Goal: Information Seeking & Learning: Learn about a topic

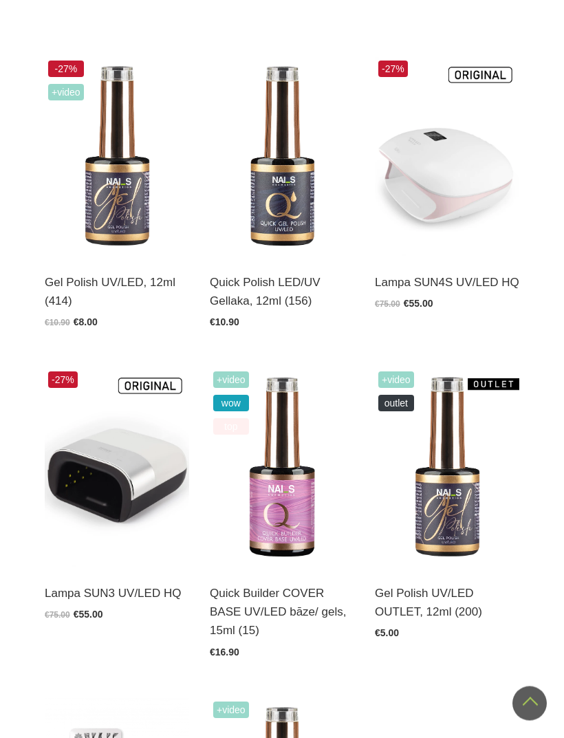
scroll to position [385, 0]
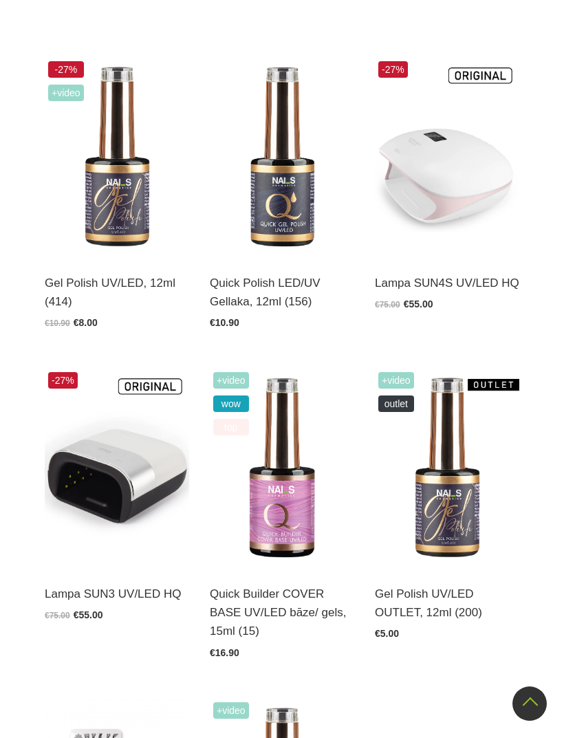
click at [118, 288] on link "Atvērt un izvēlēties" at bounding box center [96, 295] width 103 height 19
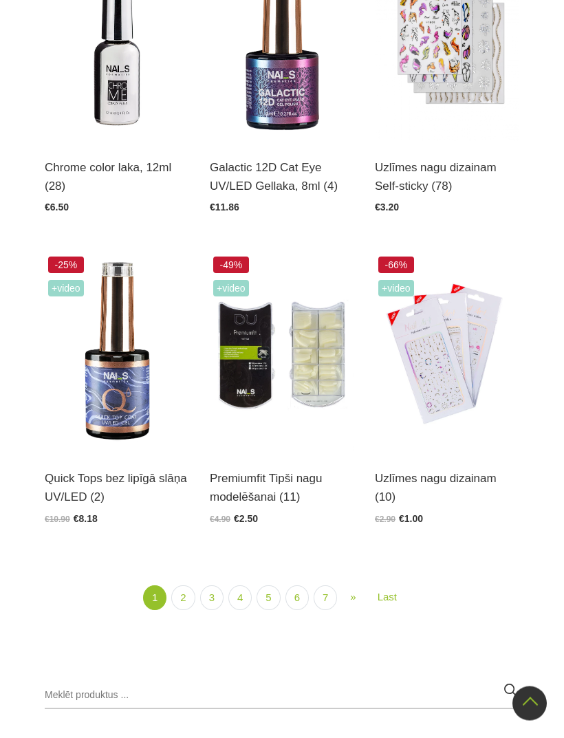
scroll to position [2407, 0]
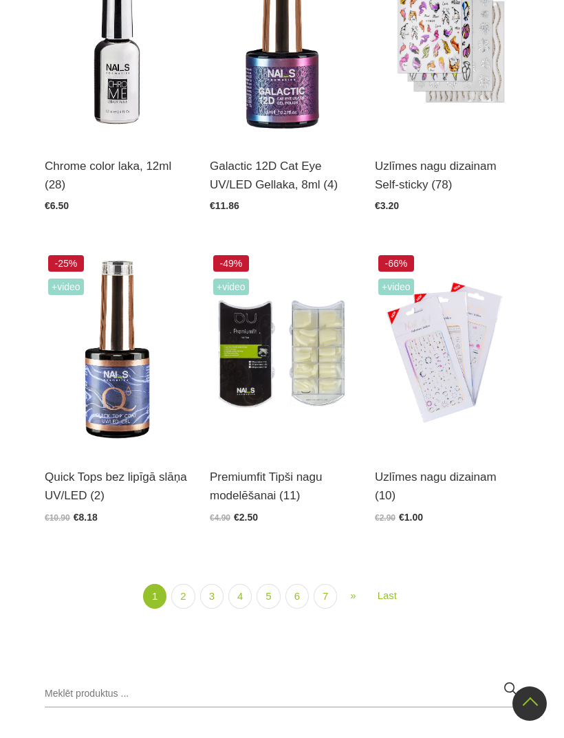
click at [181, 593] on link "2" at bounding box center [182, 596] width 23 height 25
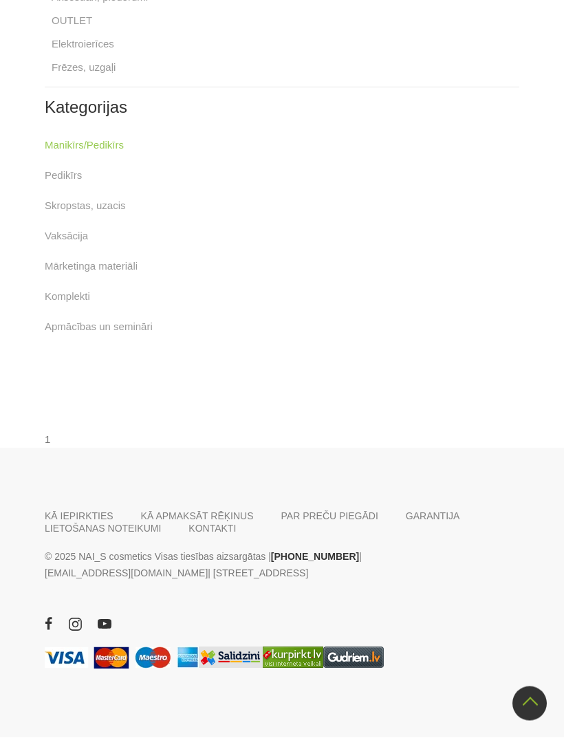
scroll to position [2421, 0]
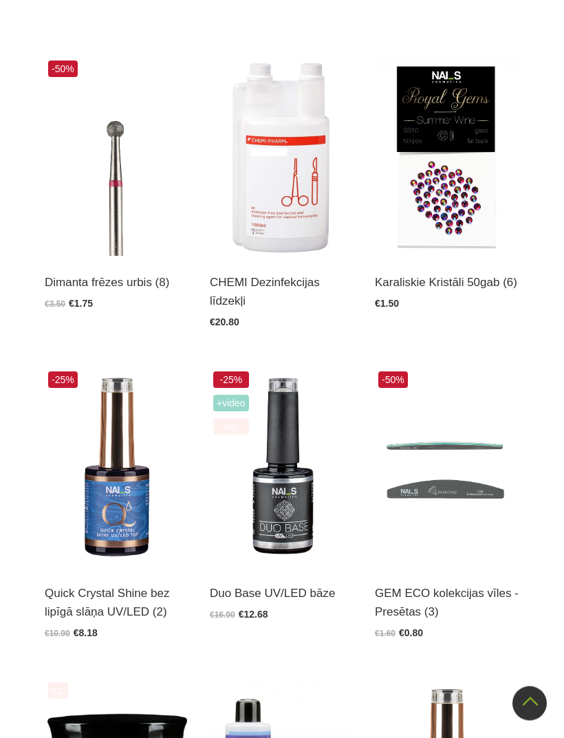
scroll to position [385, 0]
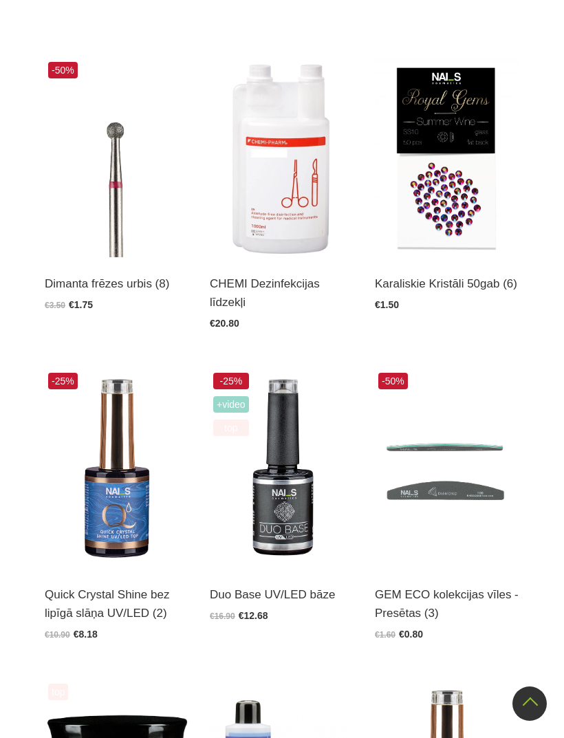
click at [128, 597] on link "Atvērt un izvēlēties" at bounding box center [96, 606] width 103 height 19
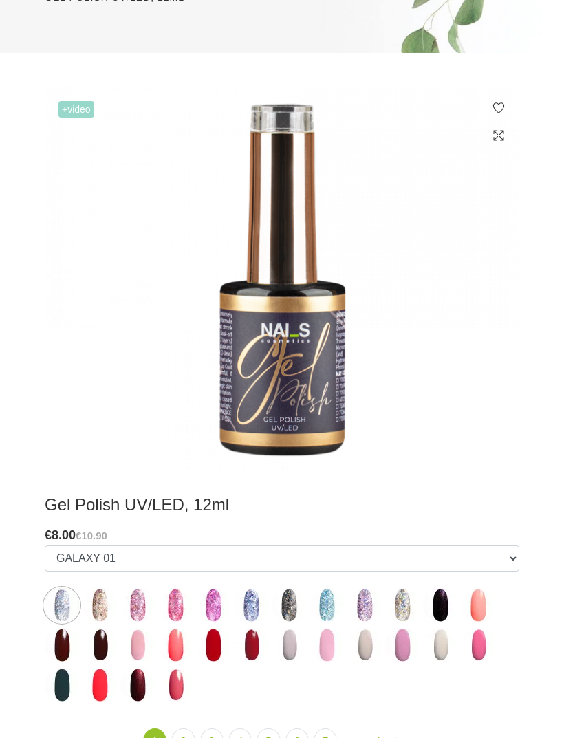
scroll to position [218, 0]
click at [61, 599] on img at bounding box center [62, 605] width 34 height 34
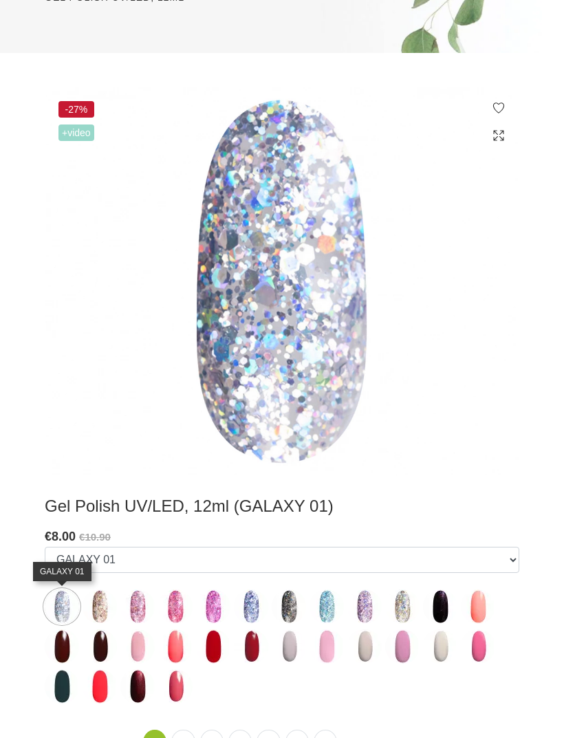
click at [101, 608] on img at bounding box center [100, 607] width 34 height 34
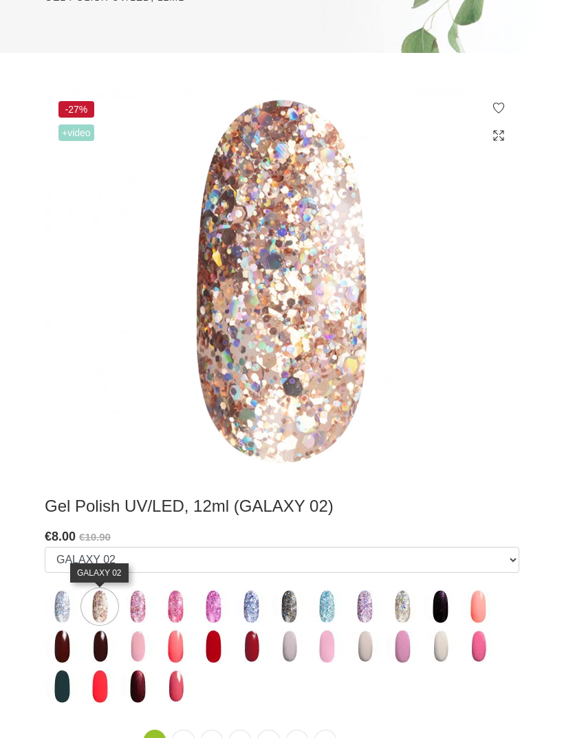
click at [136, 602] on img at bounding box center [137, 607] width 34 height 34
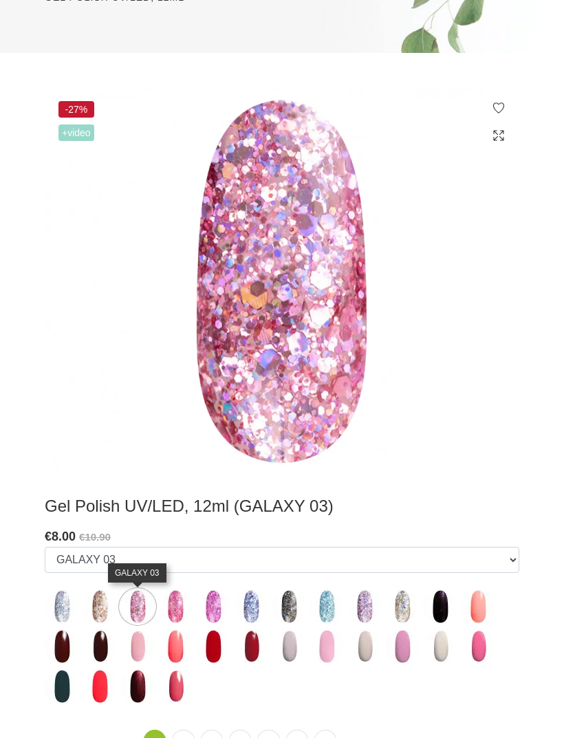
click at [61, 653] on img at bounding box center [62, 647] width 34 height 34
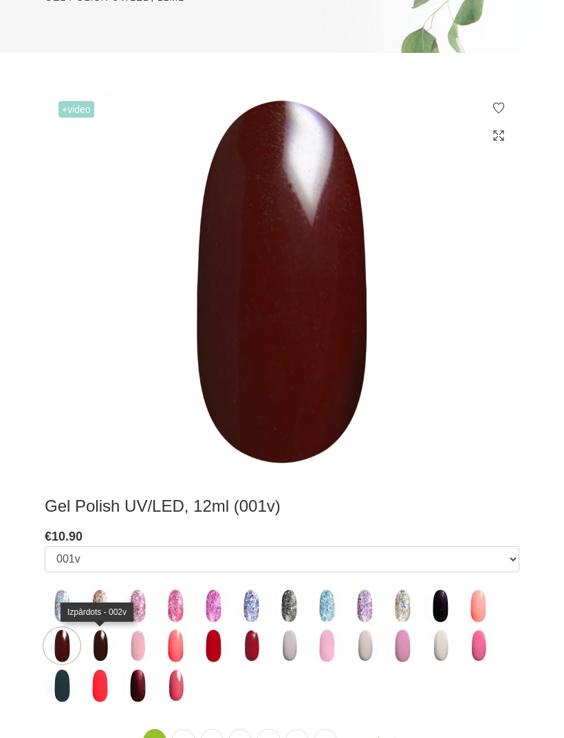
click at [102, 639] on img at bounding box center [100, 646] width 34 height 34
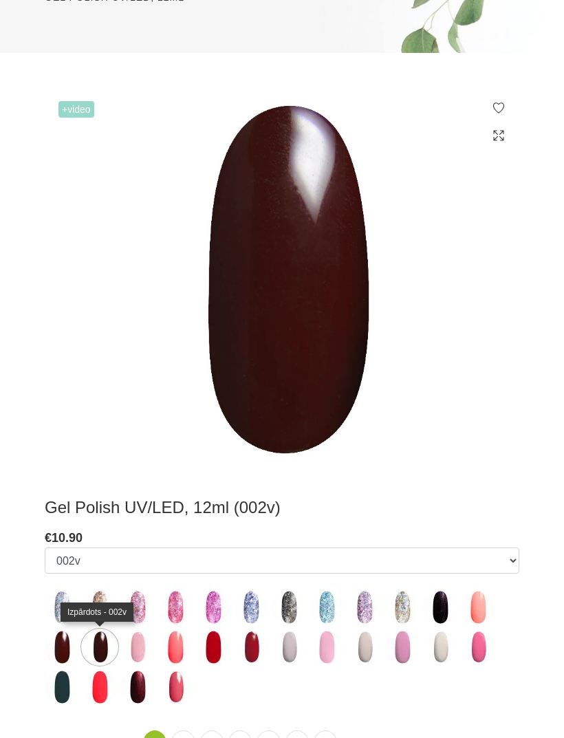
click at [371, 608] on img at bounding box center [365, 608] width 34 height 34
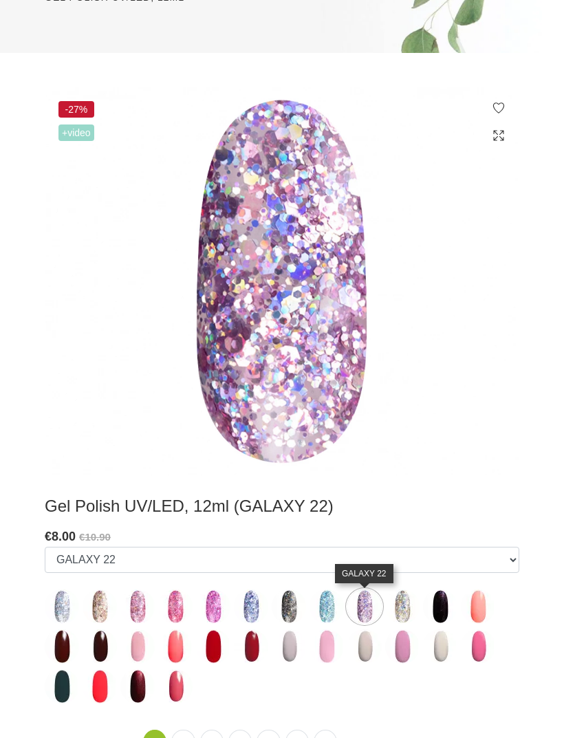
click at [392, 610] on img at bounding box center [402, 607] width 34 height 34
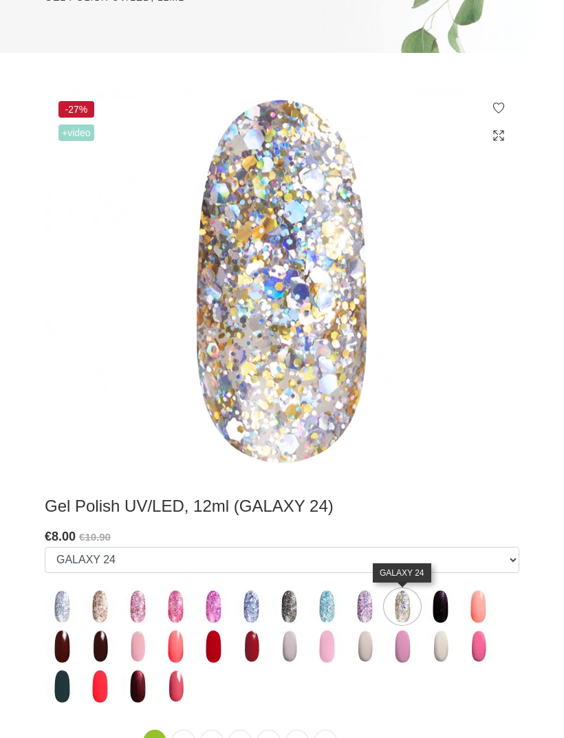
click at [427, 604] on img at bounding box center [440, 607] width 34 height 34
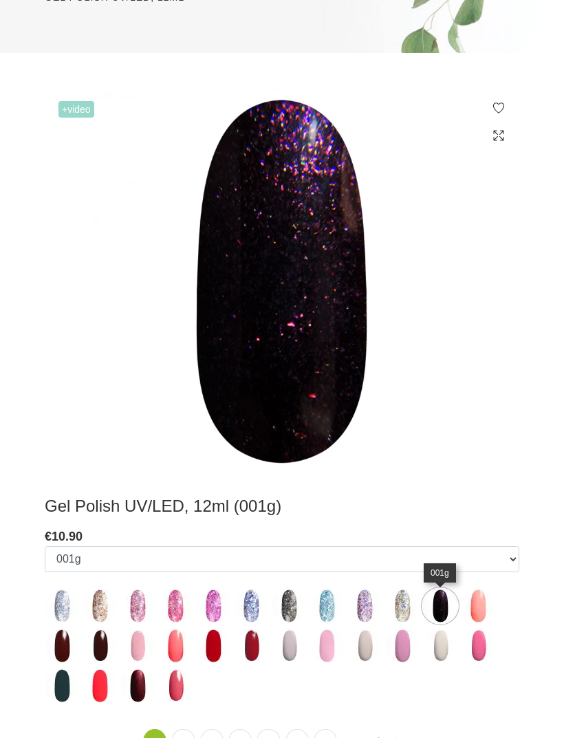
click at [469, 601] on img at bounding box center [478, 606] width 34 height 34
select select "3946"
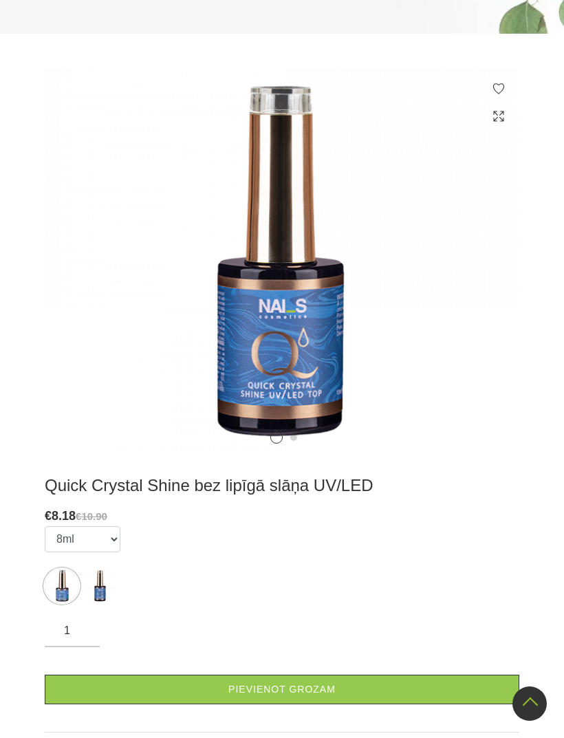
scroll to position [279, 0]
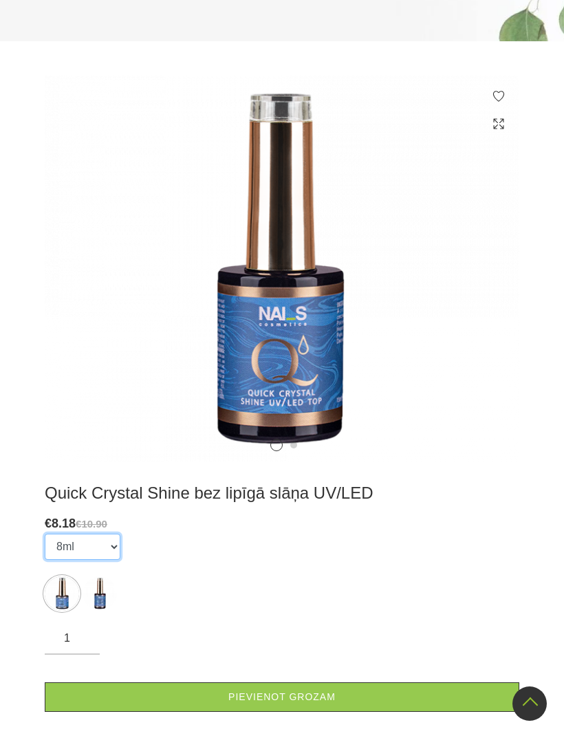
click at [100, 546] on select "8ml 15ml" at bounding box center [83, 547] width 76 height 26
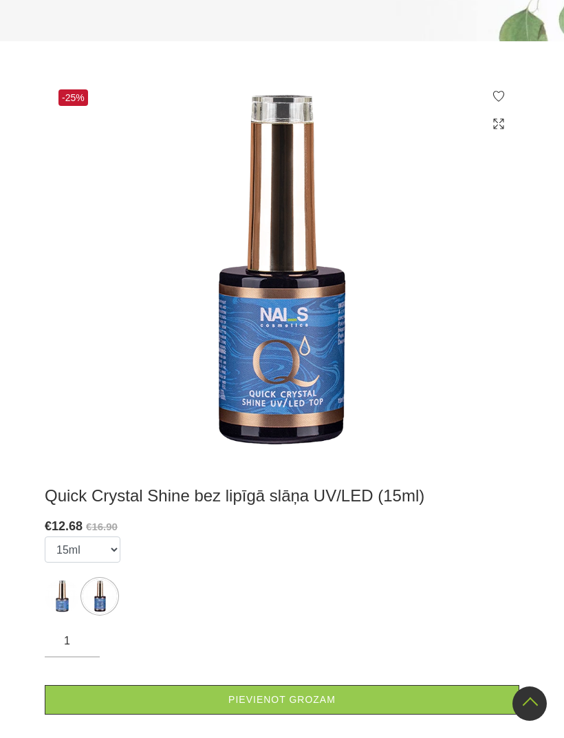
click at [65, 595] on img at bounding box center [62, 596] width 34 height 34
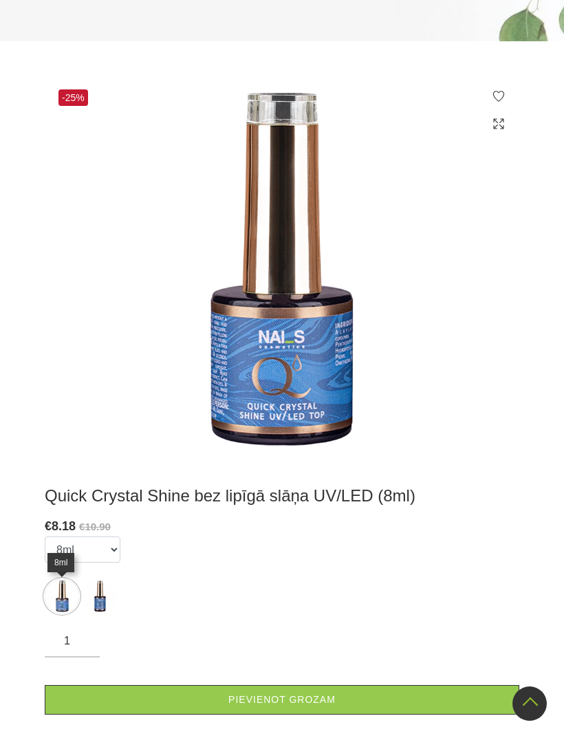
click at [91, 600] on img at bounding box center [100, 596] width 34 height 34
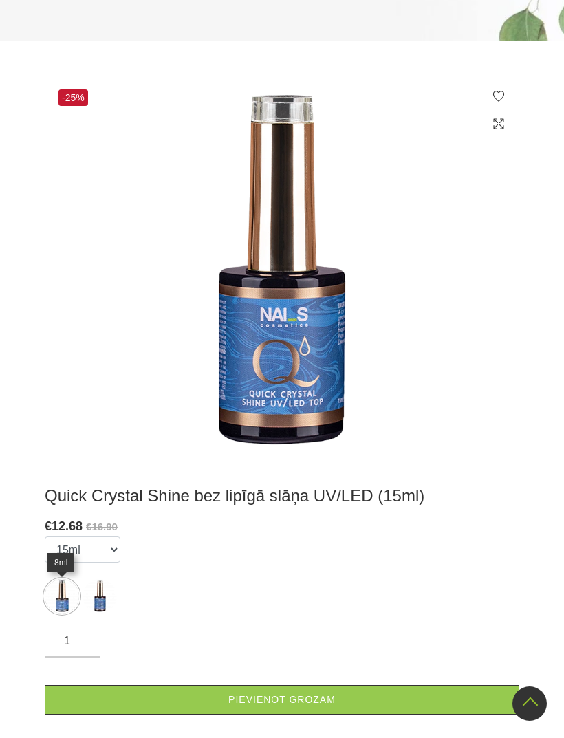
click at [48, 602] on img at bounding box center [62, 596] width 34 height 34
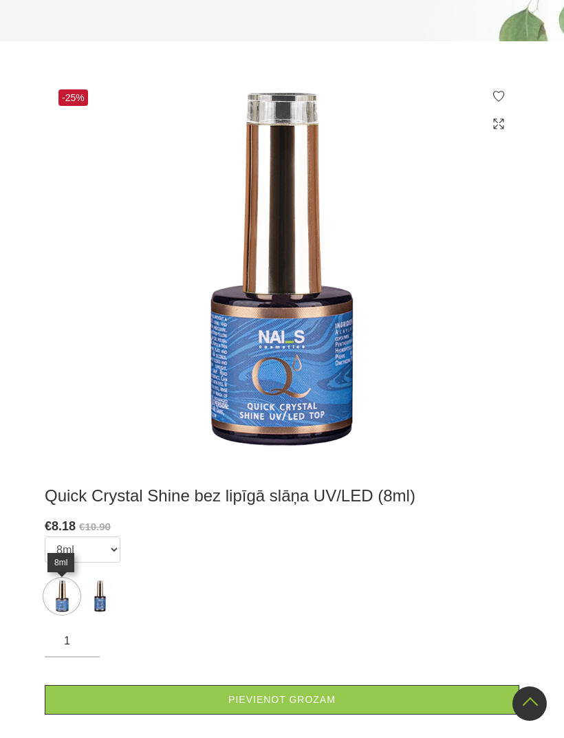
click at [91, 597] on img at bounding box center [100, 596] width 34 height 34
select select "5434"
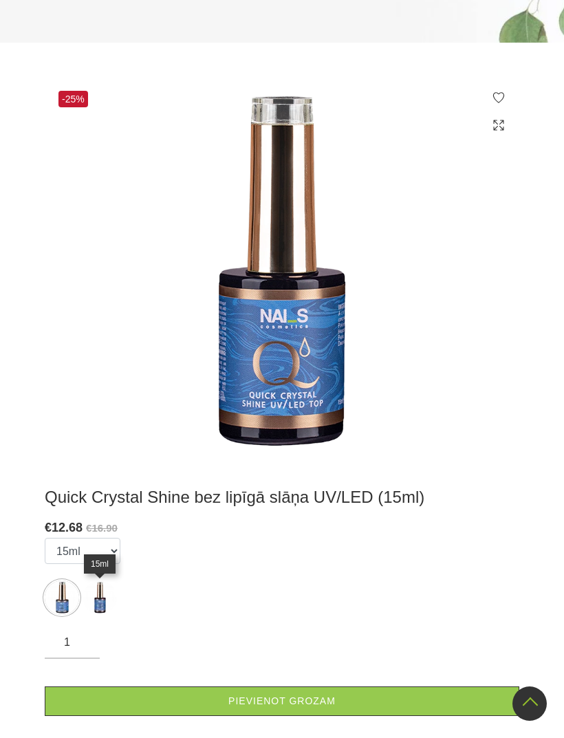
scroll to position [0, 0]
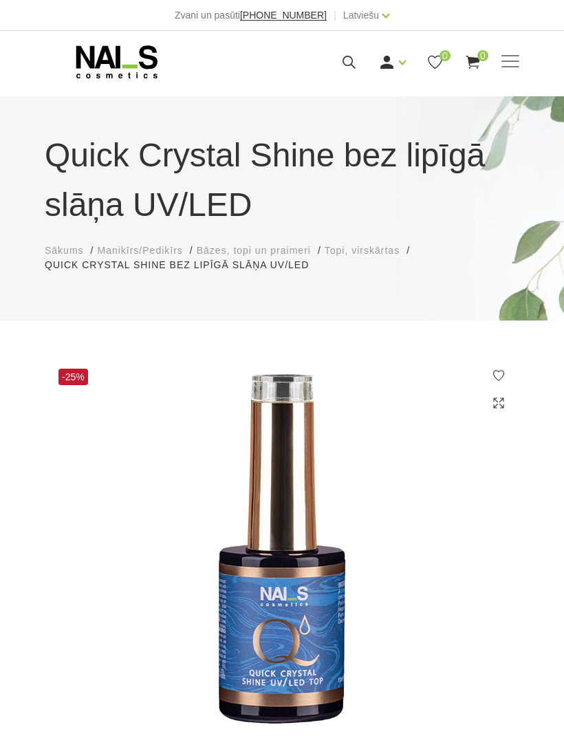
click at [509, 62] on span at bounding box center [511, 61] width 18 height 1
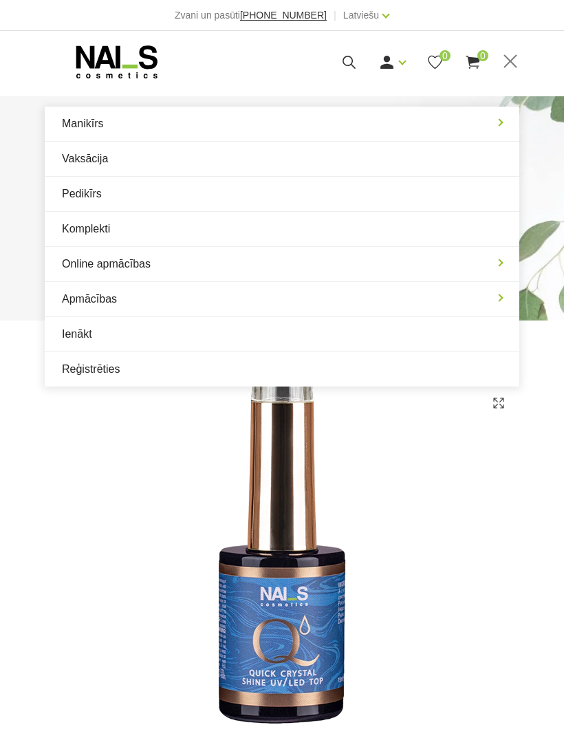
click at [500, 123] on link "Manikīrs" at bounding box center [282, 124] width 475 height 34
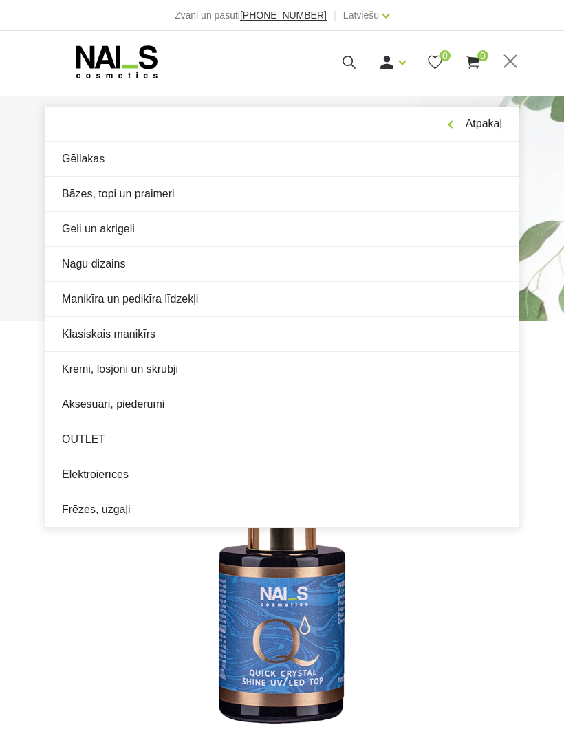
click at [111, 471] on link "Elektroierīces" at bounding box center [282, 475] width 475 height 34
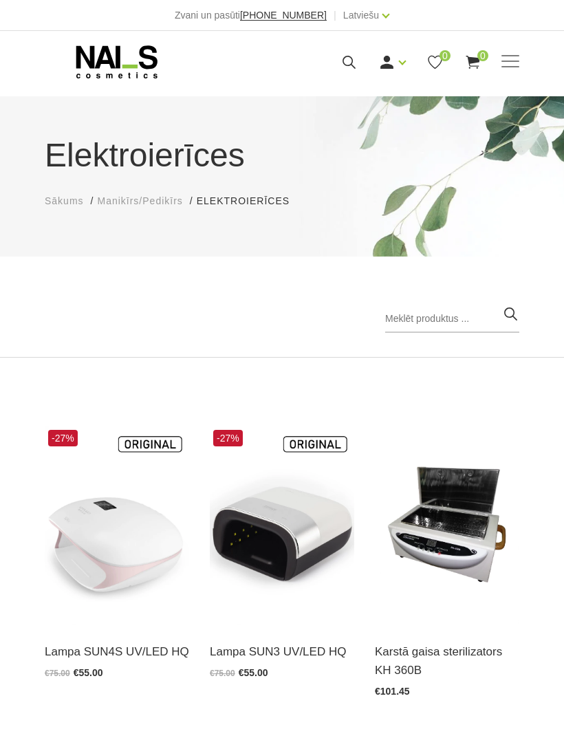
click at [506, 64] on span at bounding box center [511, 62] width 18 height 14
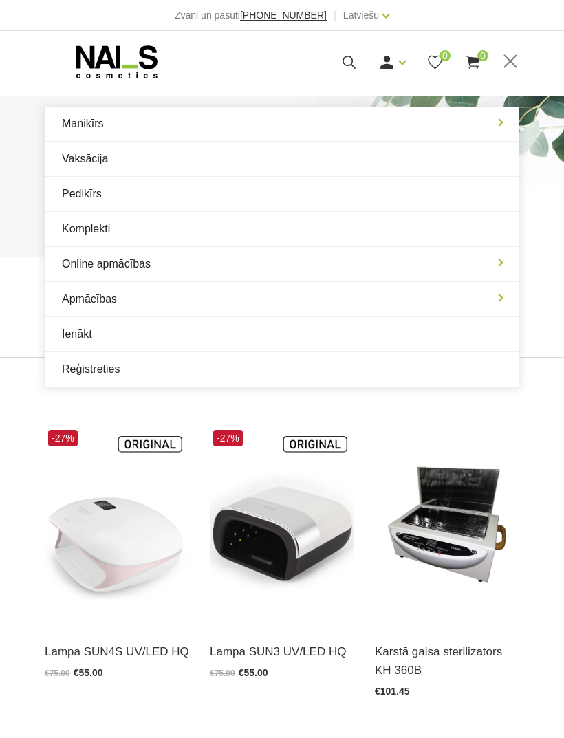
click at [518, 60] on span at bounding box center [511, 62] width 18 height 14
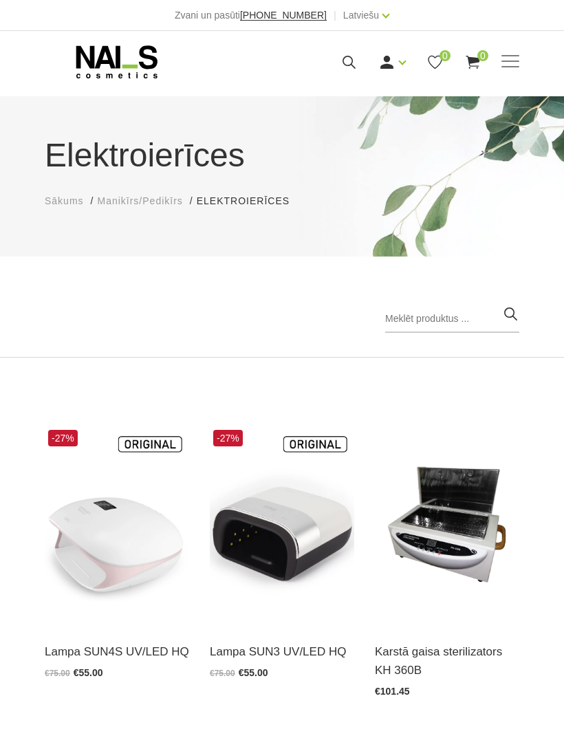
click at [509, 61] on span at bounding box center [511, 61] width 18 height 1
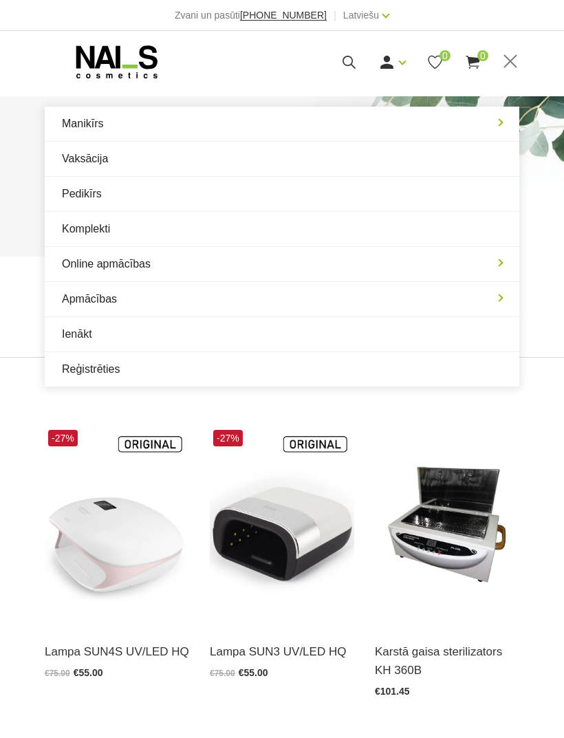
click at [507, 115] on link "Manikīrs" at bounding box center [282, 124] width 475 height 34
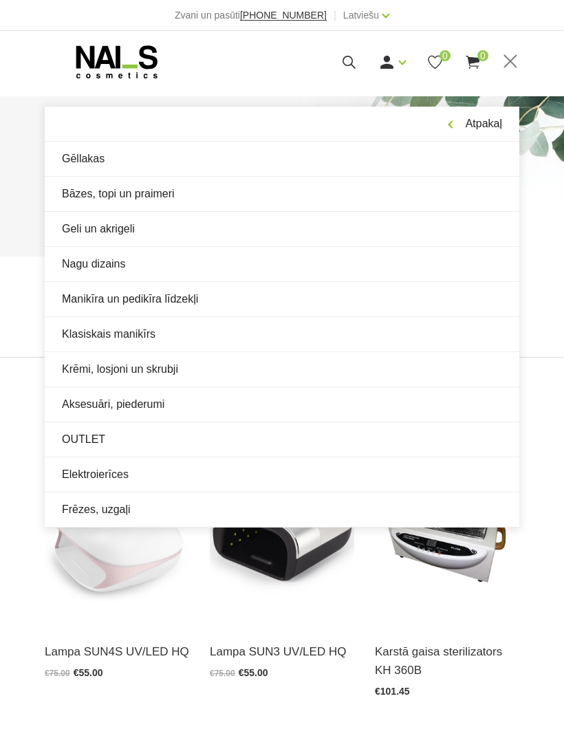
click at [119, 515] on link "Frēzes, uzgaļi" at bounding box center [282, 510] width 475 height 34
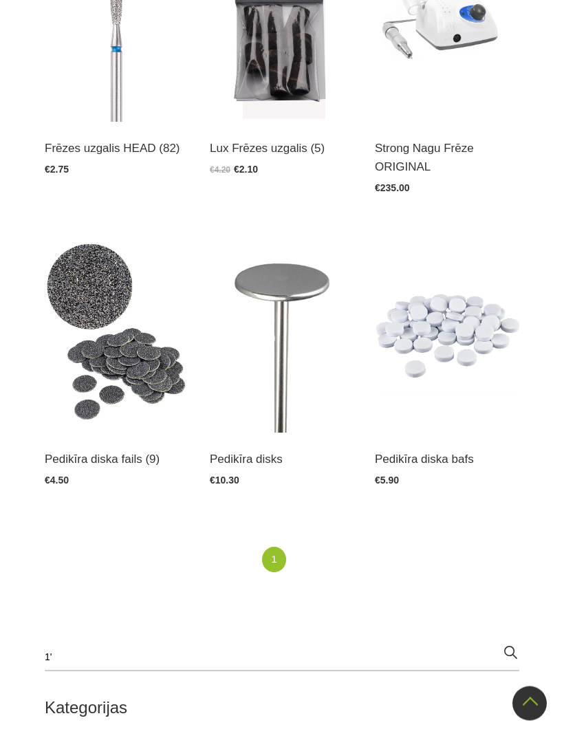
scroll to position [504, 0]
type input "1"
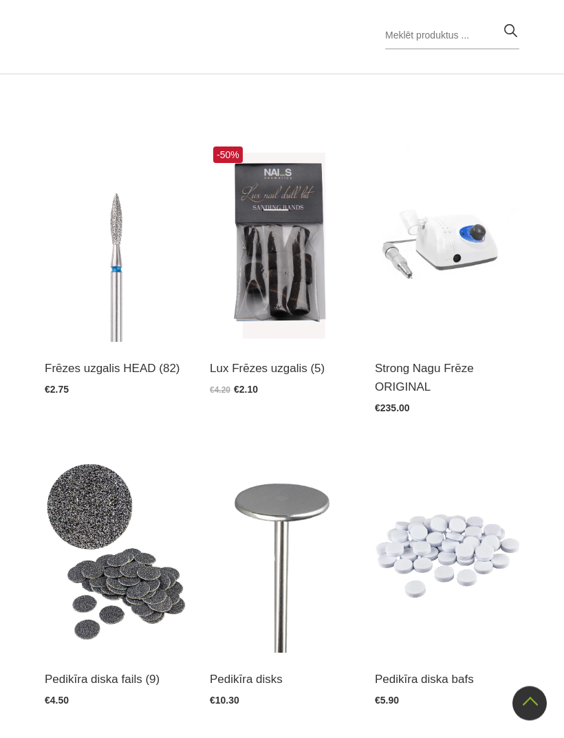
scroll to position [281, 0]
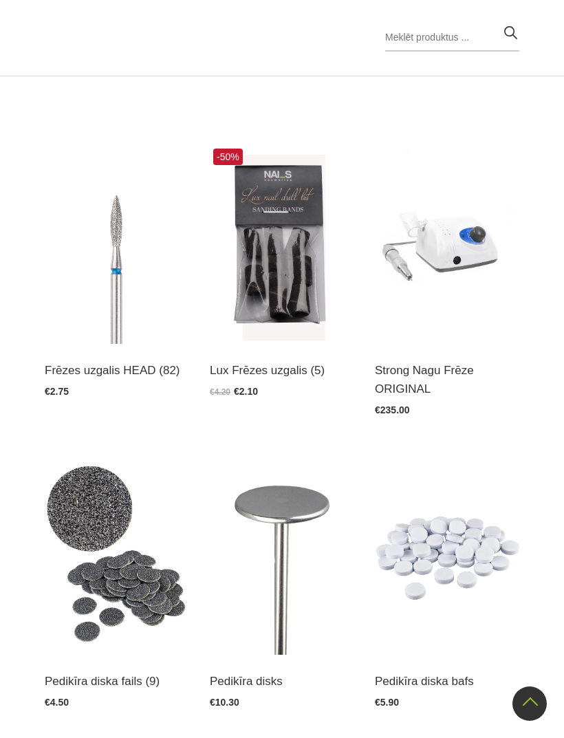
click at [114, 373] on link "Atvērt un izvēlēties" at bounding box center [96, 382] width 103 height 19
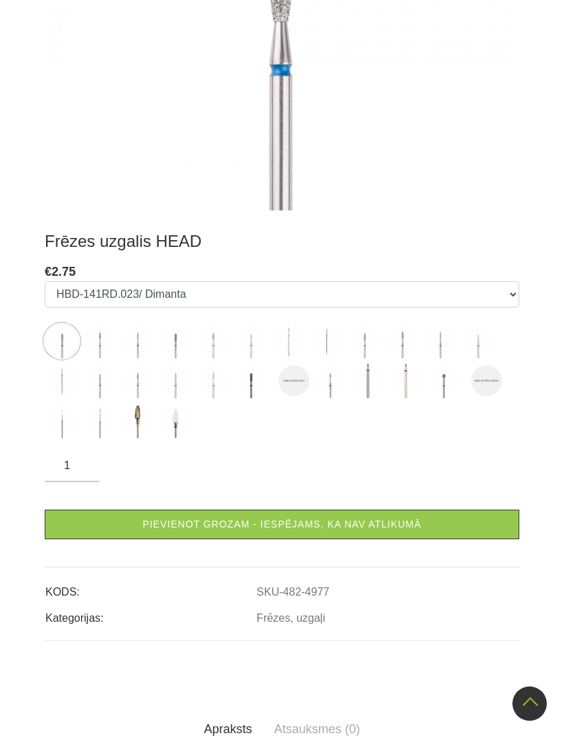
scroll to position [469, 0]
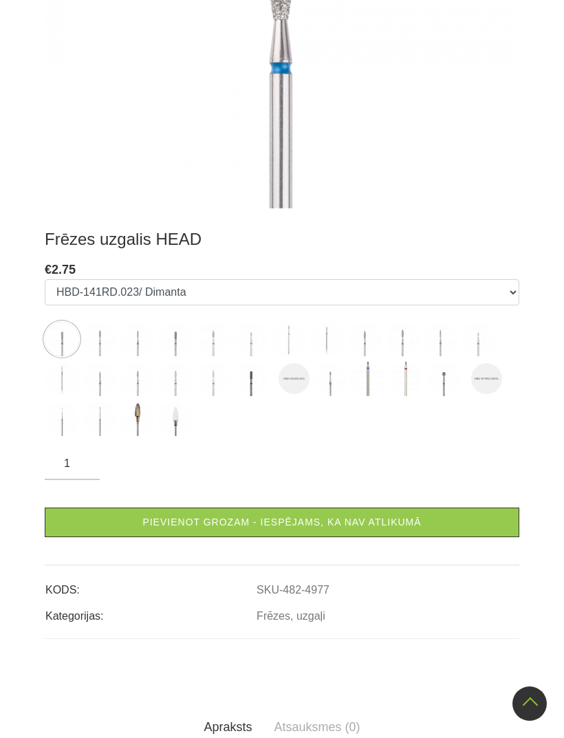
click at [72, 334] on img at bounding box center [62, 339] width 34 height 34
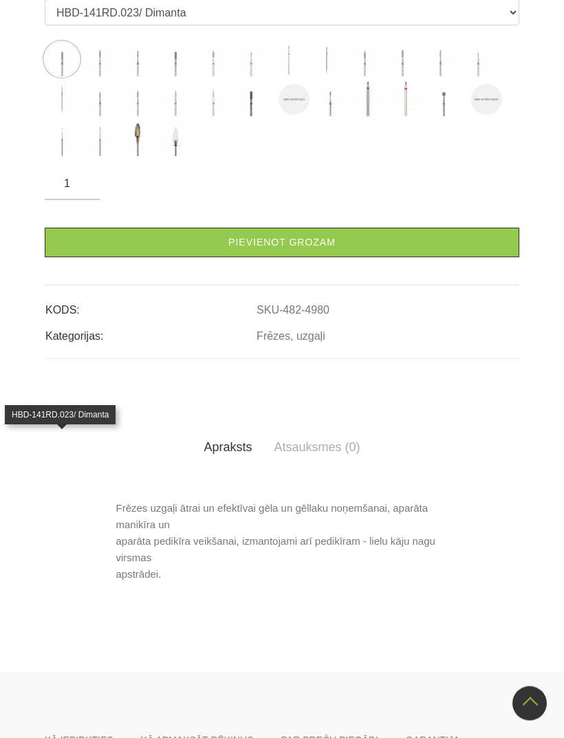
scroll to position [363, 0]
click at [95, 76] on img at bounding box center [100, 59] width 34 height 34
click at [136, 76] on img at bounding box center [137, 59] width 34 height 34
click at [101, 76] on img at bounding box center [100, 59] width 34 height 34
select select "4985"
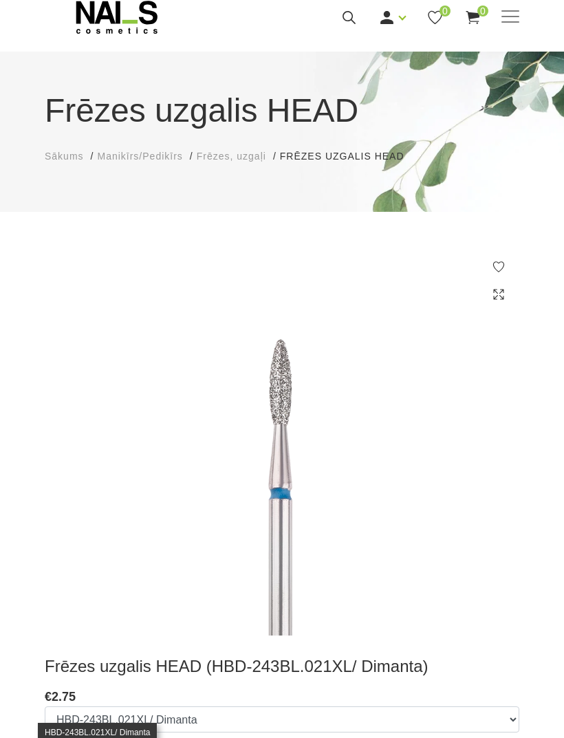
click at [511, 13] on span at bounding box center [511, 18] width 18 height 14
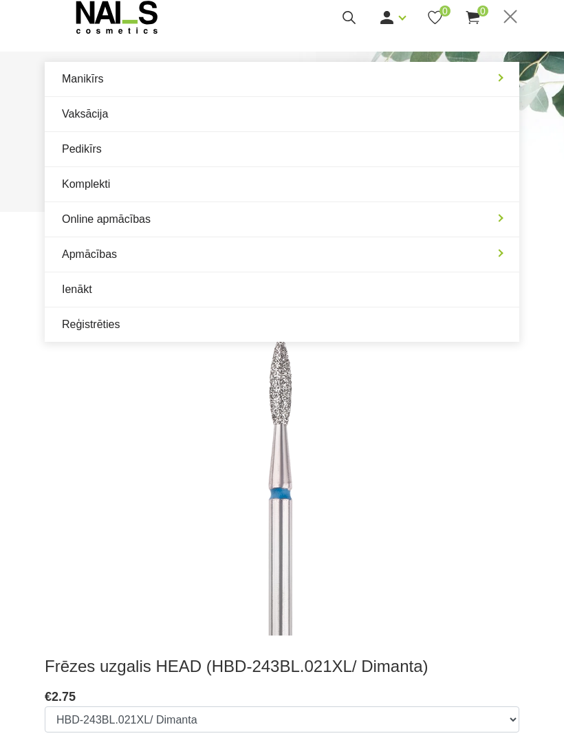
click at [494, 83] on link "Manikīrs" at bounding box center [282, 79] width 475 height 34
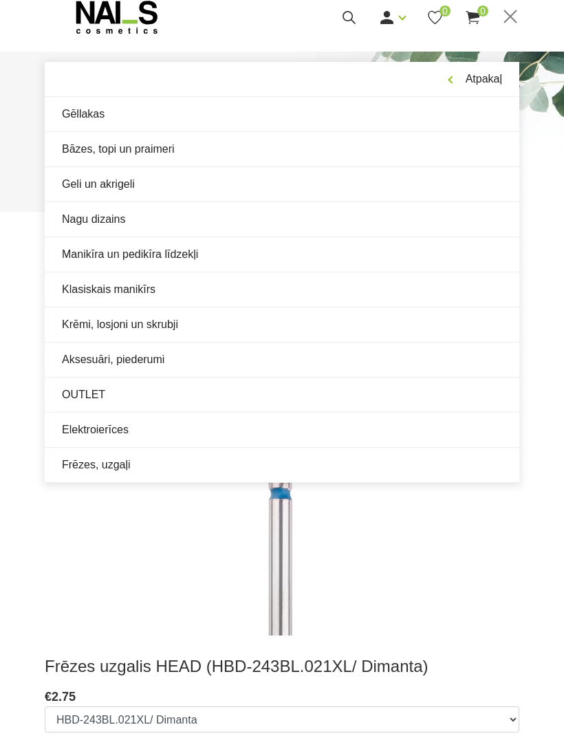
click at [254, 139] on link "Bāzes, topi un praimeri" at bounding box center [282, 149] width 475 height 34
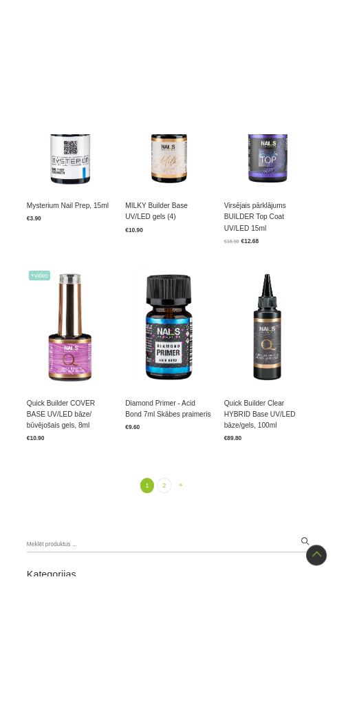
scroll to position [2120, 0]
